Goal: Check status: Check status

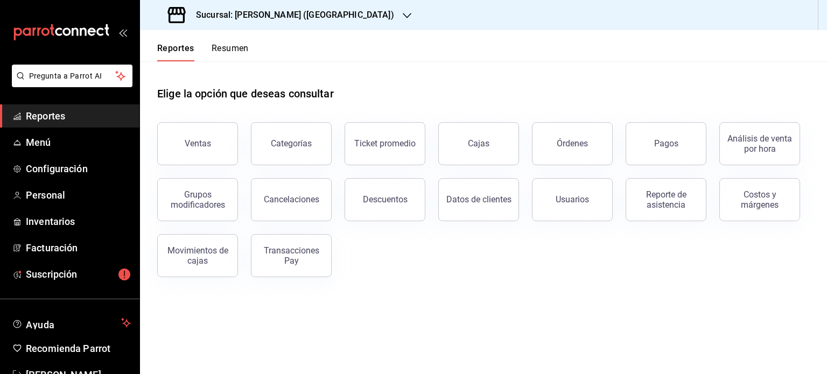
click at [230, 52] on button "Resumen" at bounding box center [230, 52] width 37 height 18
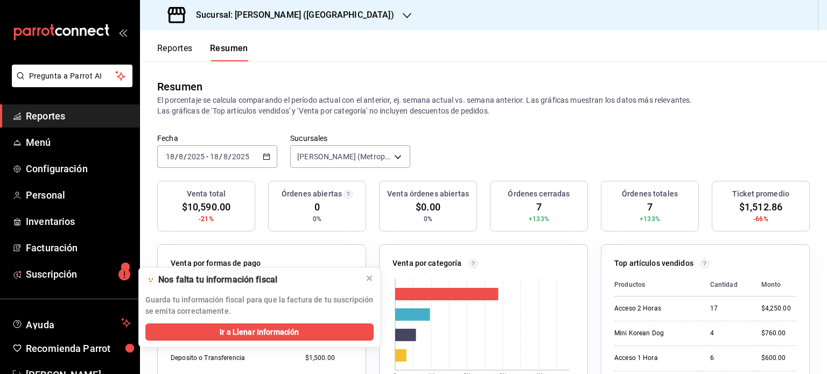
click at [265, 152] on div "[DATE] [DATE] - [DATE] [DATE]" at bounding box center [217, 156] width 120 height 23
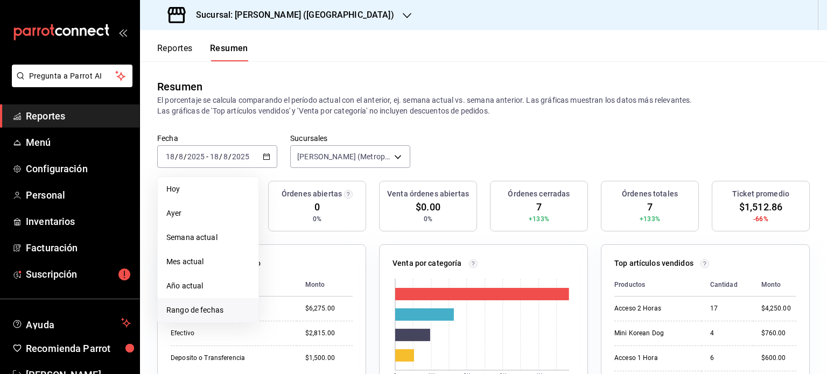
click at [209, 310] on span "Rango de fechas" at bounding box center [207, 310] width 83 height 11
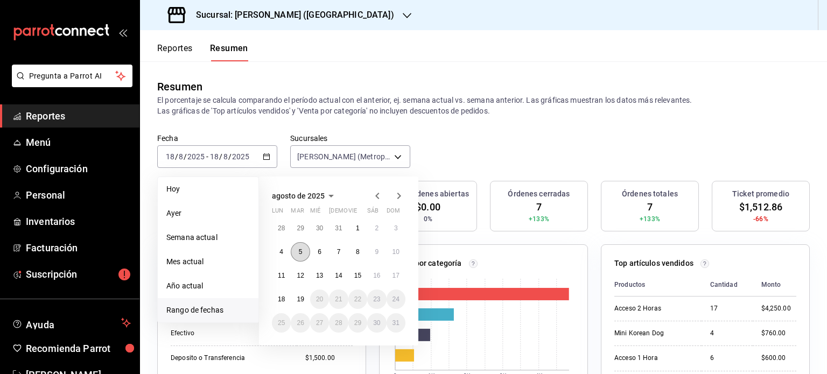
click at [297, 253] on button "5" at bounding box center [300, 251] width 19 height 19
click at [333, 249] on button "7" at bounding box center [338, 251] width 19 height 19
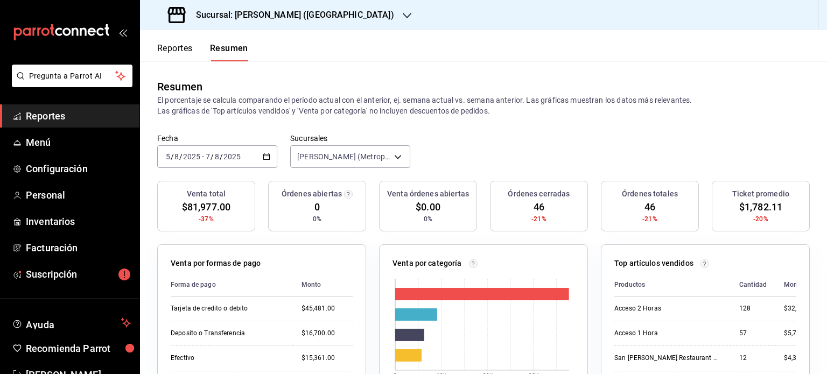
click at [263, 159] on icon "button" at bounding box center [267, 157] width 8 height 8
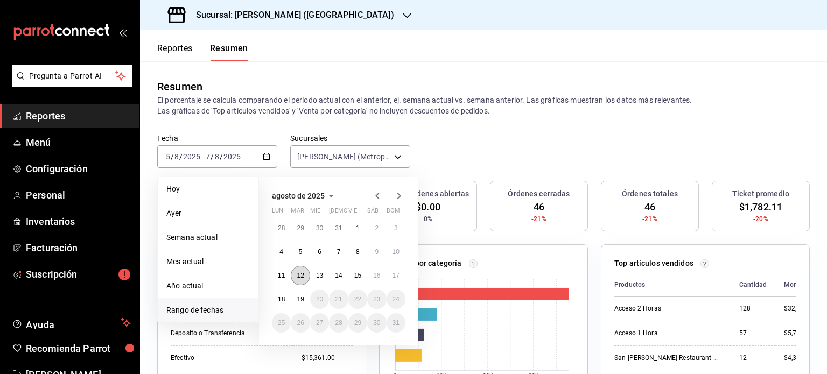
click at [297, 273] on abbr "12" at bounding box center [300, 276] width 7 height 8
click at [356, 271] on button "15" at bounding box center [357, 275] width 19 height 19
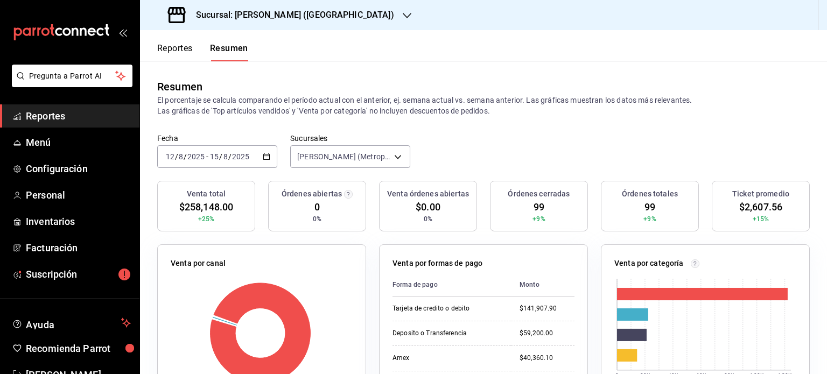
click at [264, 157] on icon "button" at bounding box center [267, 157] width 8 height 8
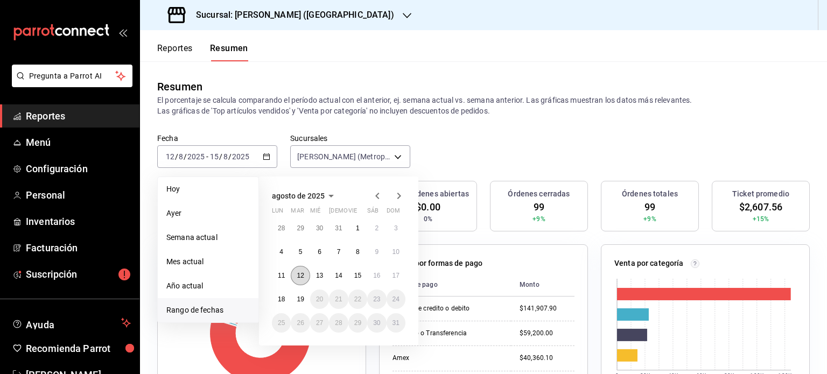
click at [295, 278] on button "12" at bounding box center [300, 275] width 19 height 19
click at [345, 273] on button "14" at bounding box center [338, 275] width 19 height 19
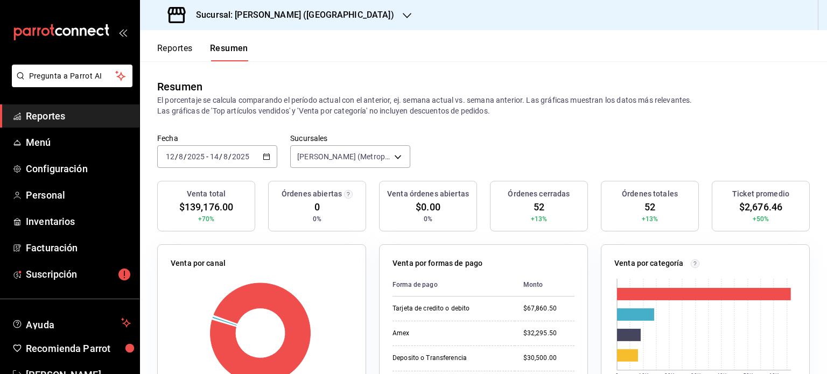
click at [256, 152] on div "[DATE] [DATE] - [DATE] [DATE]" at bounding box center [217, 156] width 120 height 23
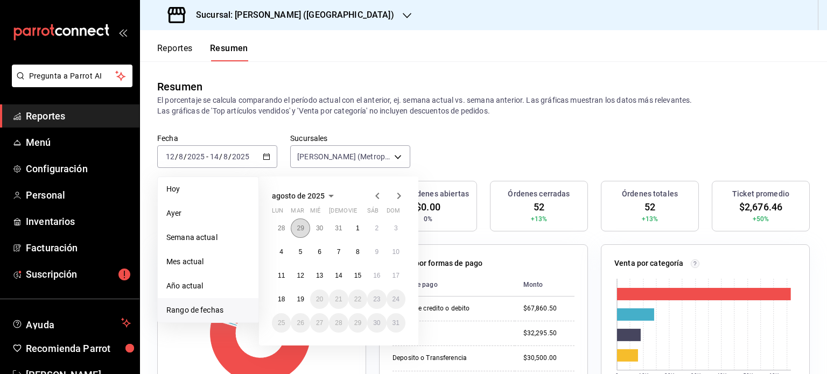
click at [295, 228] on button "29" at bounding box center [300, 228] width 19 height 19
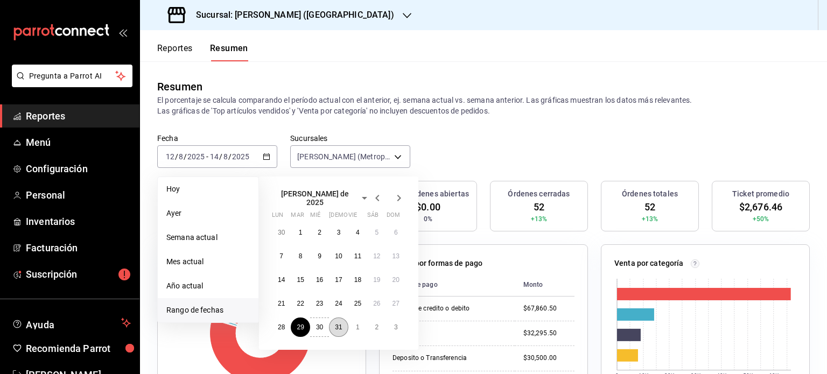
click at [334, 327] on button "31" at bounding box center [338, 327] width 19 height 19
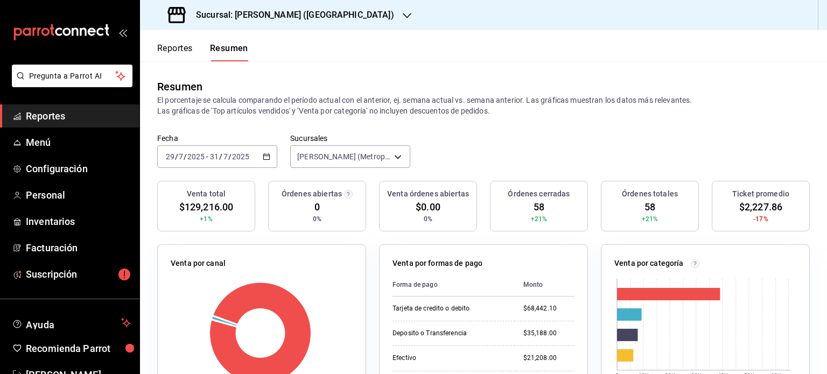
click at [261, 160] on div "[DATE] [DATE] - [DATE] [DATE]" at bounding box center [217, 156] width 120 height 23
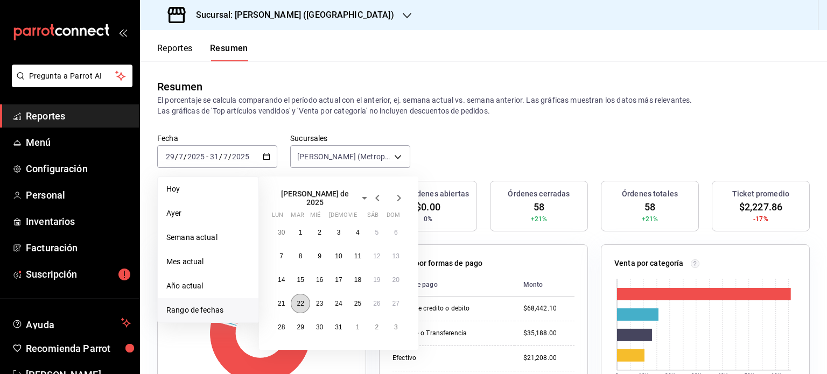
click at [306, 297] on button "22" at bounding box center [300, 303] width 19 height 19
click at [359, 300] on abbr "25" at bounding box center [357, 304] width 7 height 8
